Goal: Task Accomplishment & Management: Manage account settings

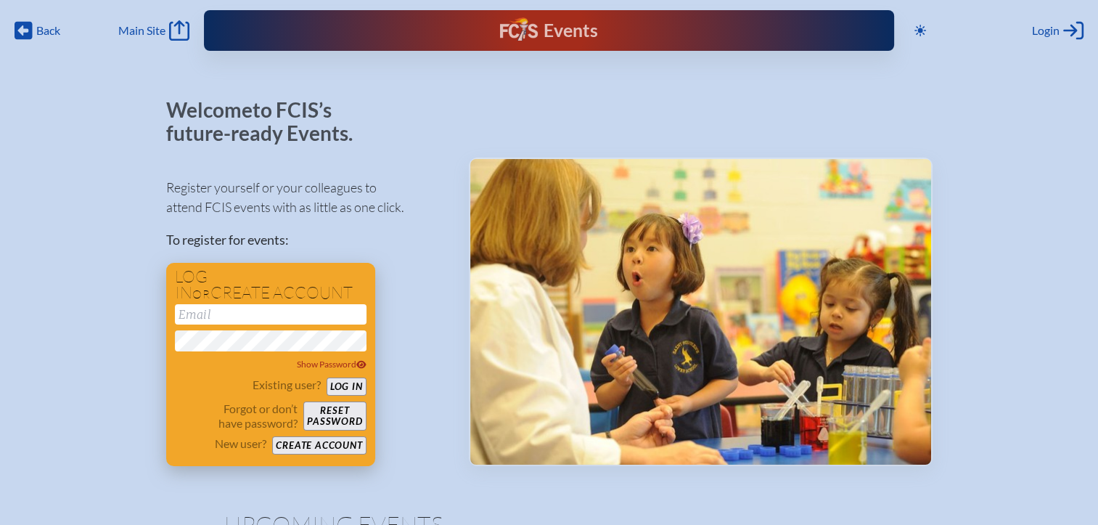
type input "[EMAIL_ADDRESS][DOMAIN_NAME]"
click at [350, 384] on button "Log in" at bounding box center [347, 386] width 40 height 18
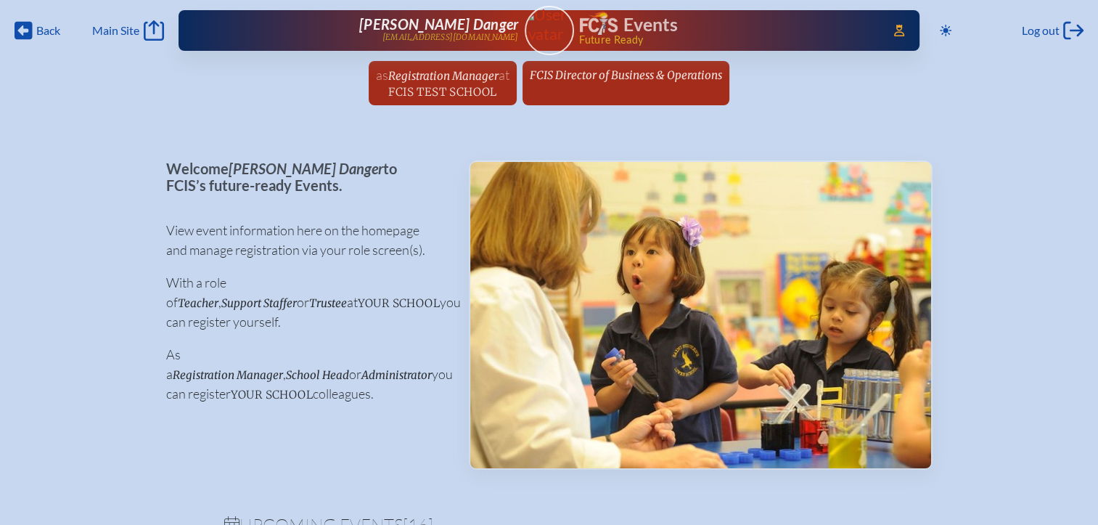
drag, startPoint x: 565, startPoint y: 81, endPoint x: 569, endPoint y: 99, distance: 18.0
click at [565, 81] on span "FCIS Director of Business & Operations" at bounding box center [626, 75] width 192 height 14
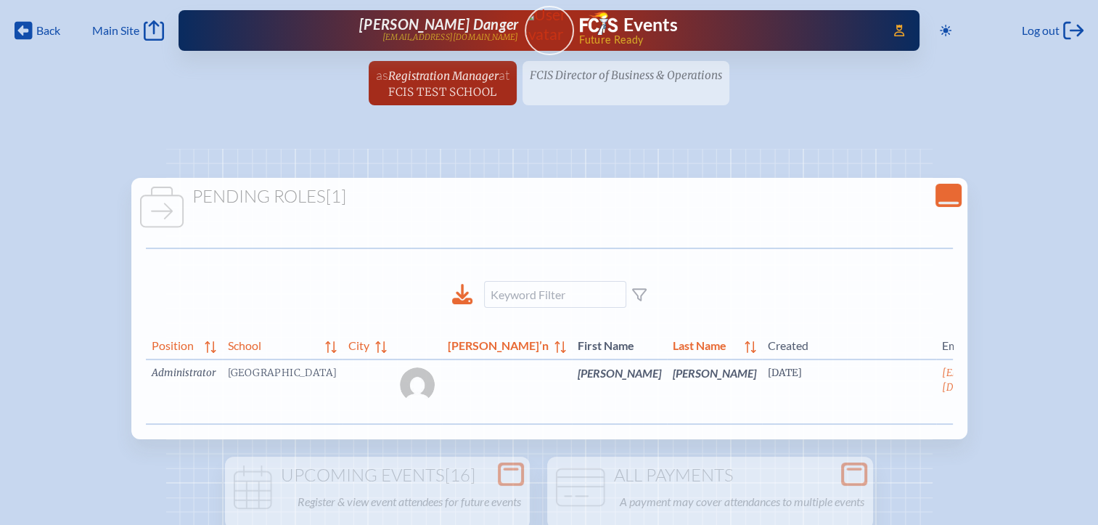
scroll to position [0, 20]
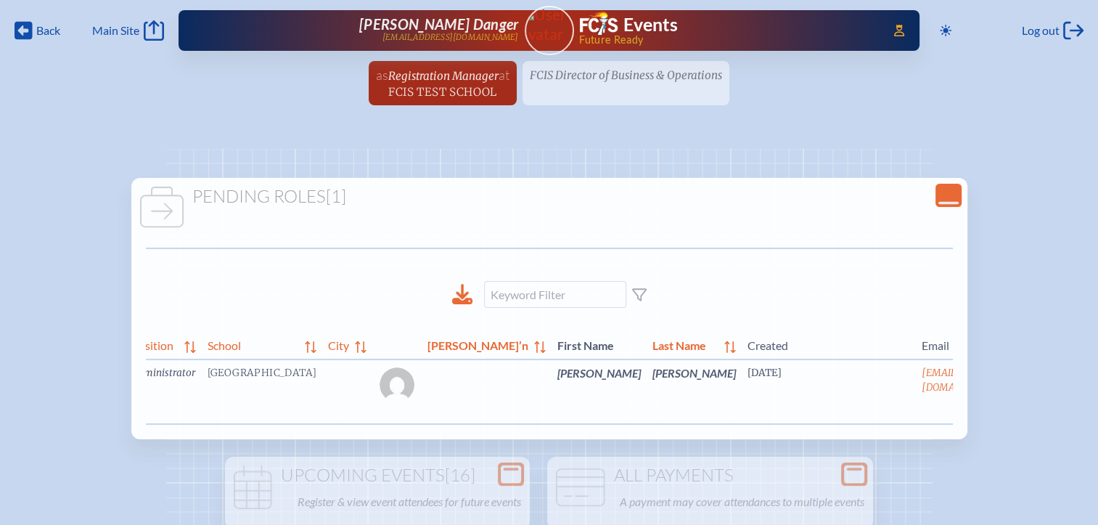
click at [1017, 401] on link "edit Person’s Details" at bounding box center [1041, 395] width 49 height 46
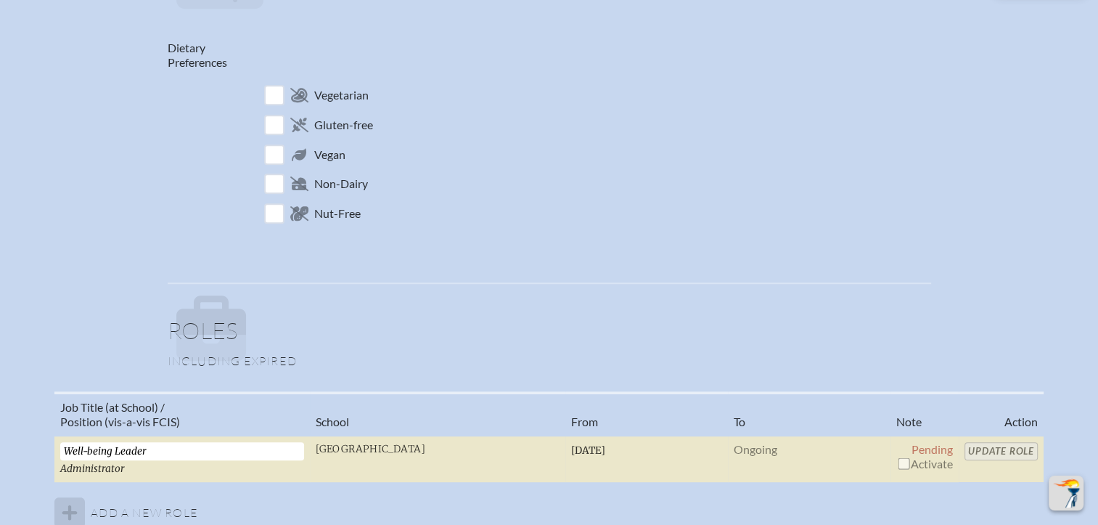
scroll to position [871, 0]
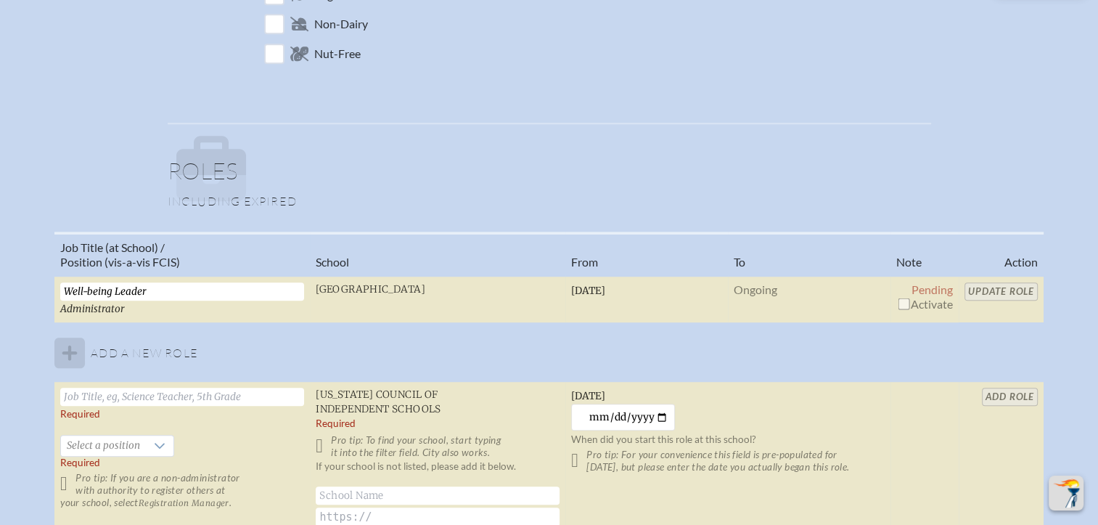
click at [899, 298] on input "checkbox" at bounding box center [904, 304] width 12 height 12
checkbox input "true"
click at [998, 289] on input "Update Role" at bounding box center [1000, 291] width 73 height 18
